Goal: Information Seeking & Learning: Learn about a topic

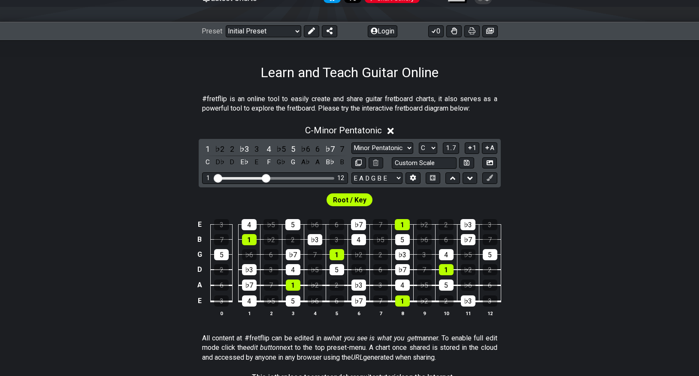
scroll to position [101, 0]
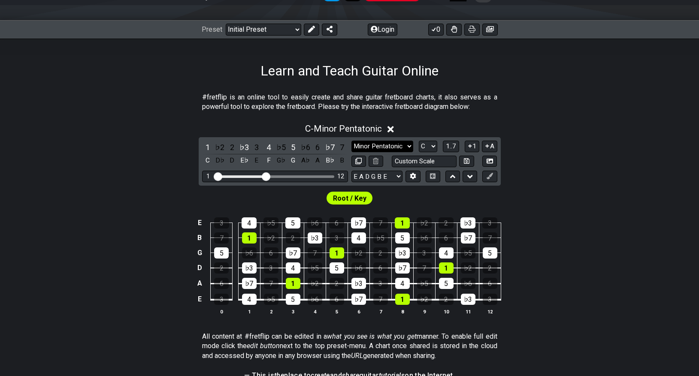
click at [409, 145] on select "Minor Pentatonic Click to edit Minor Pentatonic Major Pentatonic Minor Blues Ma…" at bounding box center [382, 147] width 62 height 12
select select "Minor / Aeolian"
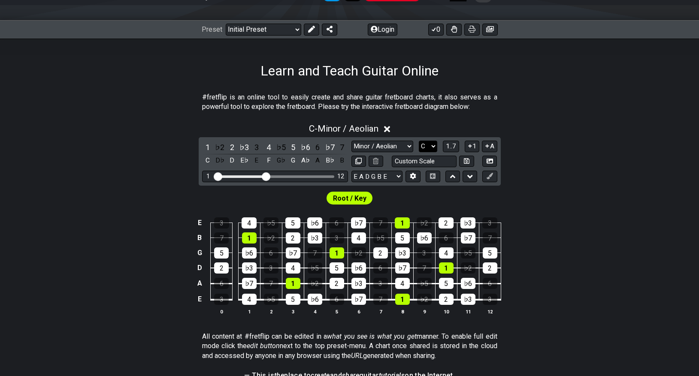
click at [432, 146] on select "A♭ A A♯ B♭ B C C♯ D♭ D D♯ E♭ E F F♯ G♭ G G♯" at bounding box center [428, 147] width 18 height 12
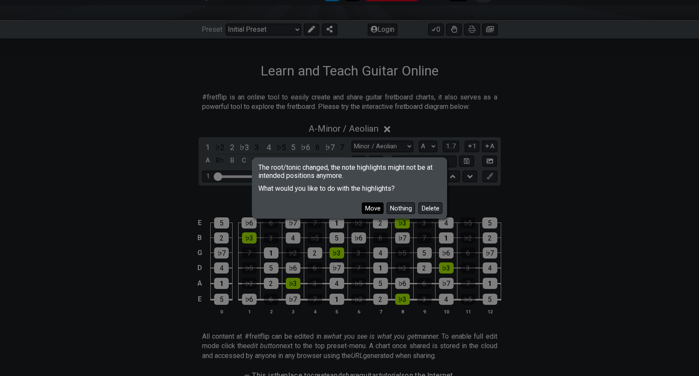
click at [372, 207] on button "Move" at bounding box center [373, 208] width 22 height 12
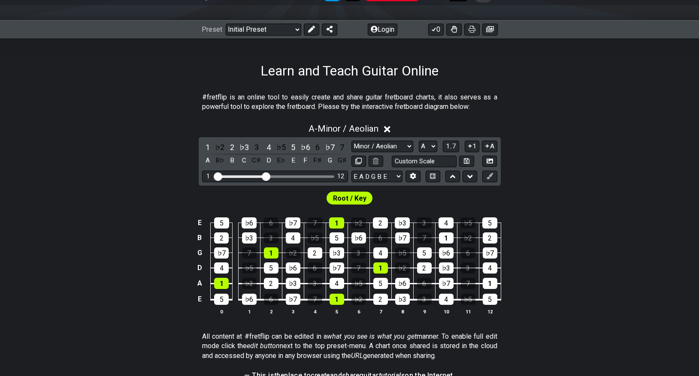
click at [409, 198] on div "Root / Key" at bounding box center [349, 196] width 699 height 21
click at [267, 176] on input "Visible fret range" at bounding box center [275, 176] width 122 height 0
drag, startPoint x: 265, startPoint y: 175, endPoint x: 331, endPoint y: 178, distance: 66.1
click at [331, 176] on input "Visible fret range" at bounding box center [275, 176] width 122 height 0
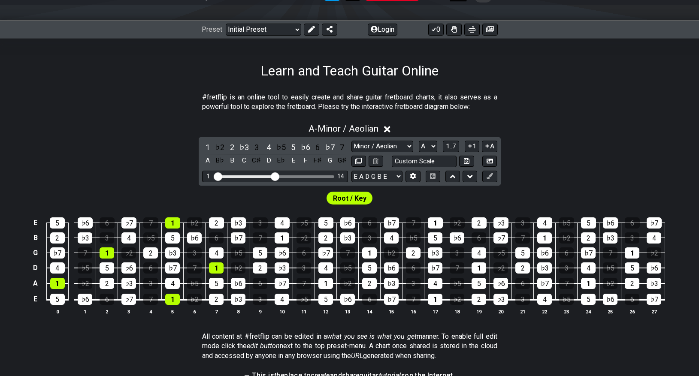
drag, startPoint x: 333, startPoint y: 175, endPoint x: 274, endPoint y: 170, distance: 59.3
click at [274, 176] on input "Visible fret range" at bounding box center [275, 176] width 122 height 0
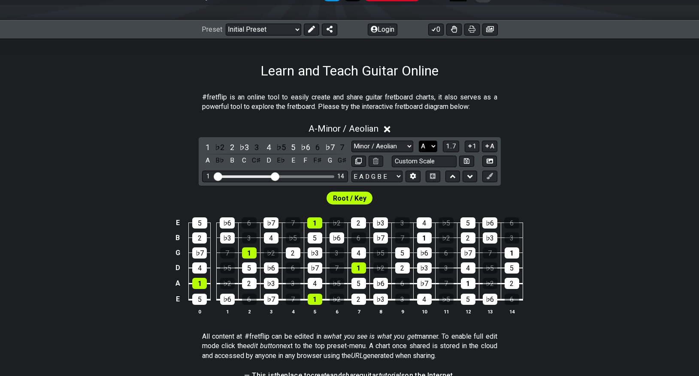
click at [431, 144] on select "A♭ A A♯ B♭ B C C♯ D♭ D D♯ E♭ E F F♯ G♭ G G♯" at bounding box center [428, 147] width 18 height 12
select select "B"
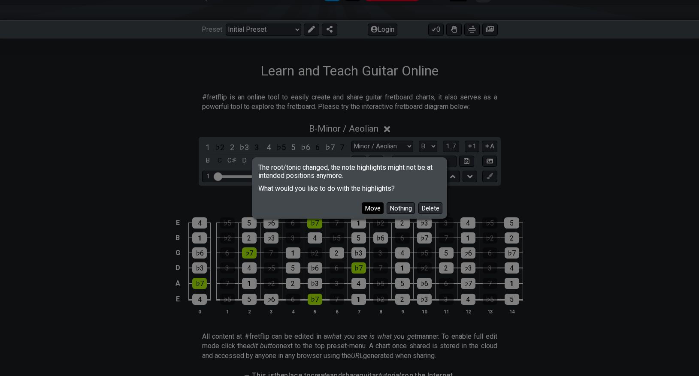
click at [373, 207] on button "Move" at bounding box center [373, 208] width 22 height 12
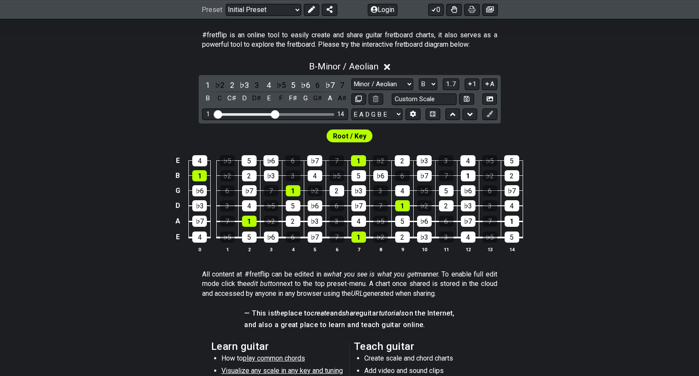
scroll to position [164, 0]
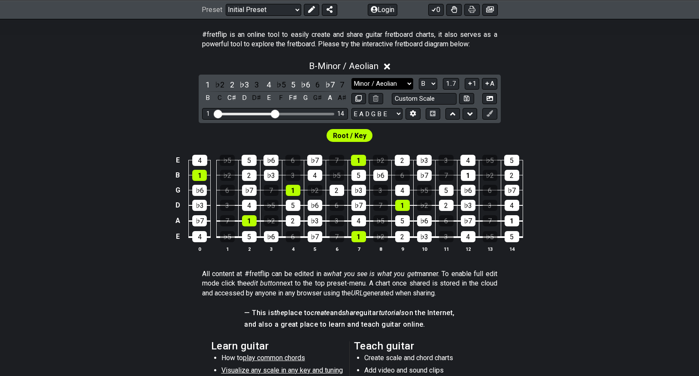
click at [408, 82] on select "Minor Pentatonic Click to edit Minor Pentatonic Major Pentatonic Minor Blues Ma…" at bounding box center [382, 84] width 62 height 12
select select "Phrygian"
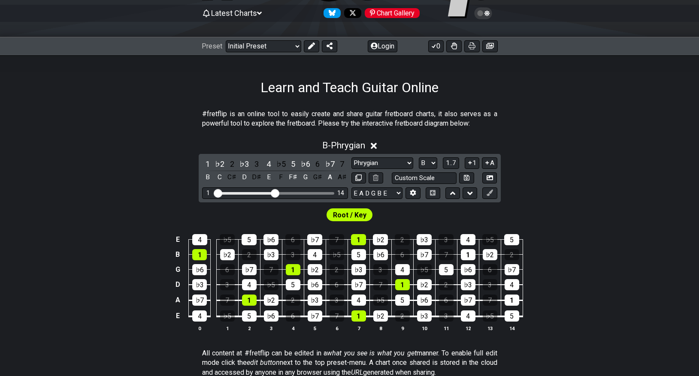
scroll to position [83, 0]
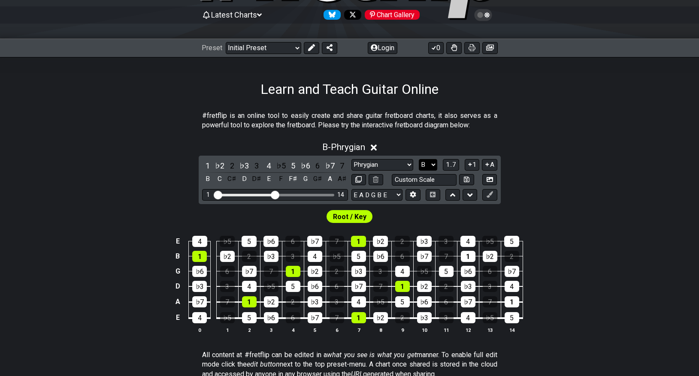
click at [434, 162] on select "A♭ A A♯ B♭ B C C♯ D♭ D D♯ E♭ E F F♯ G♭ G G♯" at bounding box center [428, 165] width 18 height 12
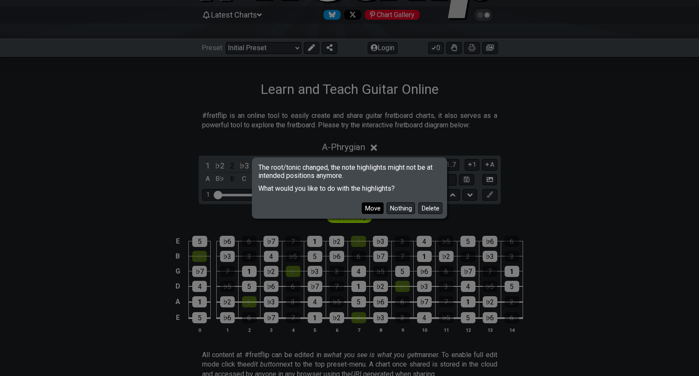
click at [367, 208] on button "Move" at bounding box center [373, 208] width 22 height 12
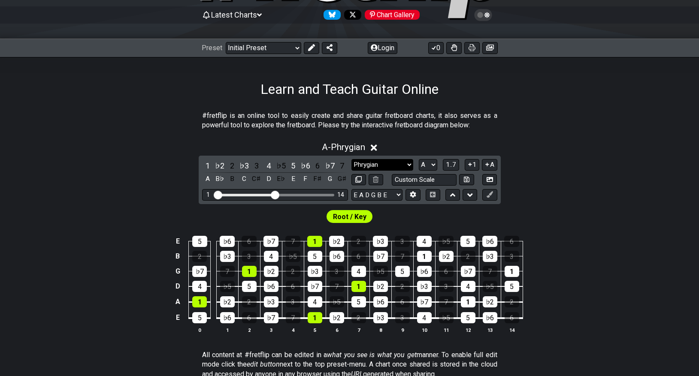
click at [409, 167] on select "Minor Pentatonic Click to edit Minor Pentatonic Major Pentatonic Minor Blues Ma…" at bounding box center [382, 165] width 62 height 12
click at [432, 165] on select "A♭ A A♯ B♭ B C C♯ D♭ D D♯ E♭ E F F♯ G♭ G G♯" at bounding box center [428, 165] width 18 height 12
select select "C"
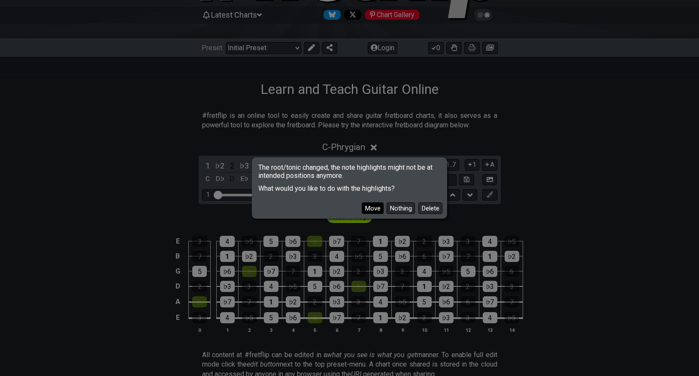
click at [370, 204] on button "Move" at bounding box center [373, 208] width 22 height 12
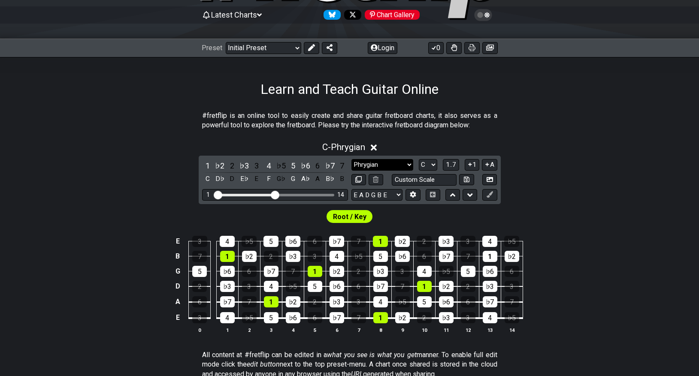
click at [380, 168] on select "Minor Pentatonic Click to edit Minor Pentatonic Major Pentatonic Minor Blues Ma…" at bounding box center [382, 165] width 62 height 12
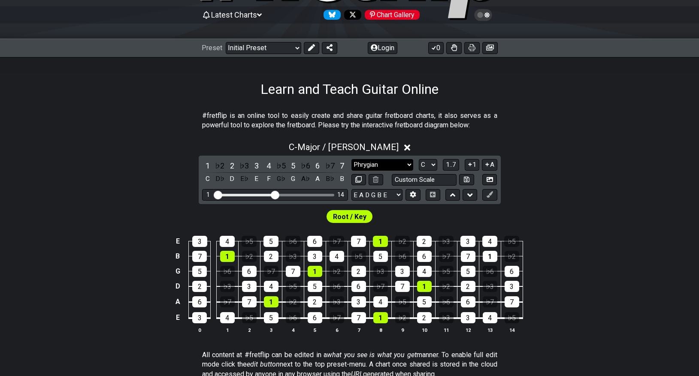
click at [408, 162] on select "Minor Pentatonic Click to edit Minor Pentatonic Major Pentatonic Minor Blues Ma…" at bounding box center [382, 165] width 62 height 12
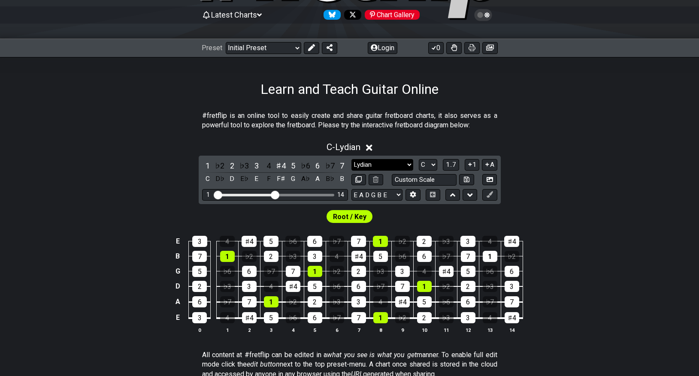
click at [388, 165] on select "Minor Pentatonic Click to edit Minor Pentatonic Major Pentatonic Minor Blues Ma…" at bounding box center [382, 165] width 62 height 12
select select "Mixolydian"
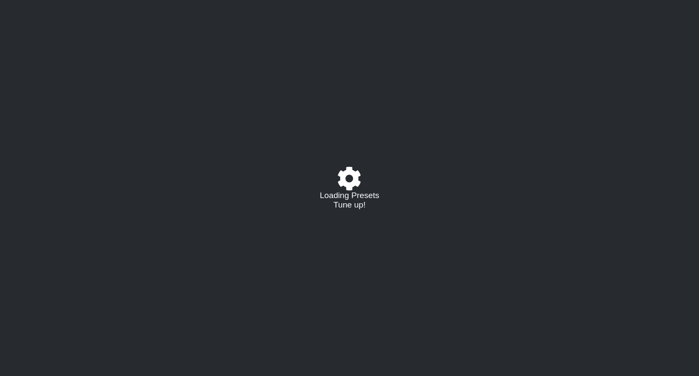
select select "C"
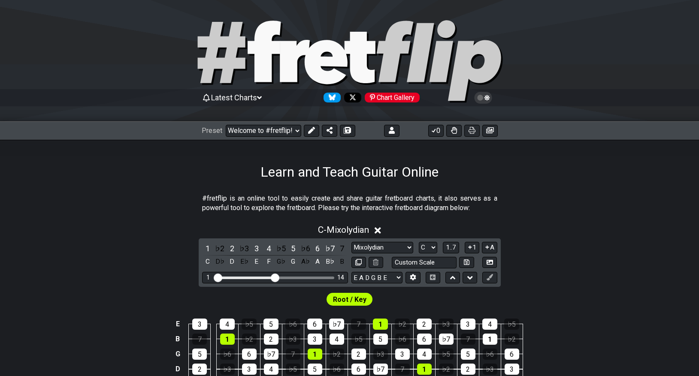
click at [577, 206] on section "#fretflip is an online tool to easily create and share guitar fretboard charts,…" at bounding box center [349, 205] width 699 height 30
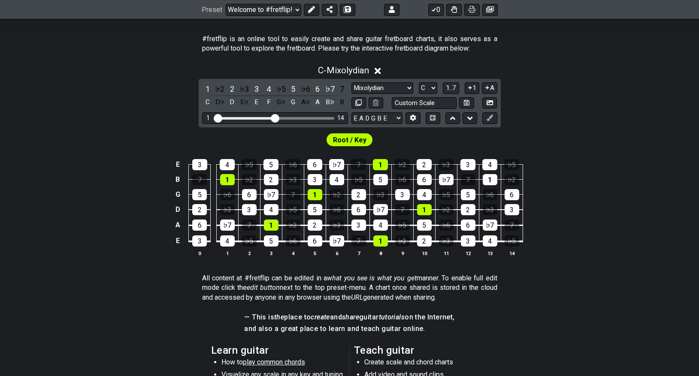
scroll to position [159, 0]
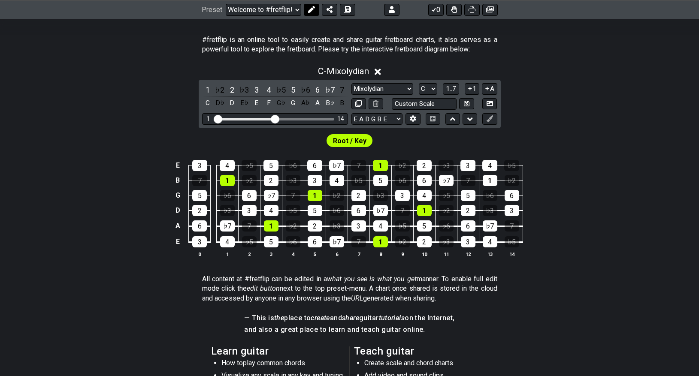
click at [312, 12] on icon at bounding box center [311, 9] width 7 height 7
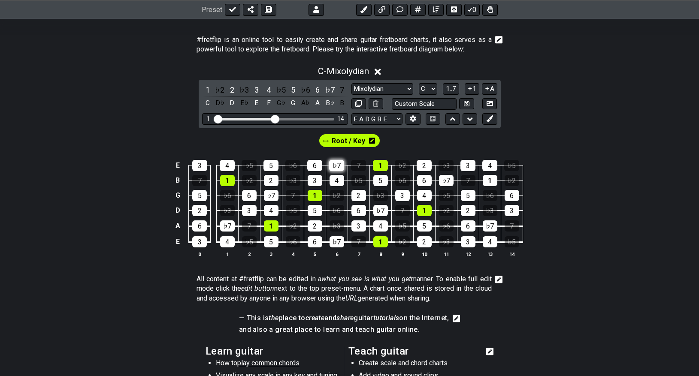
click at [337, 166] on div "♭7" at bounding box center [336, 165] width 15 height 11
click at [413, 90] on div "Mixolydian Click to edit Minor Pentatonic Major Pentatonic Minor Blues Major Bl…" at bounding box center [424, 89] width 146 height 12
